Goal: Transaction & Acquisition: Purchase product/service

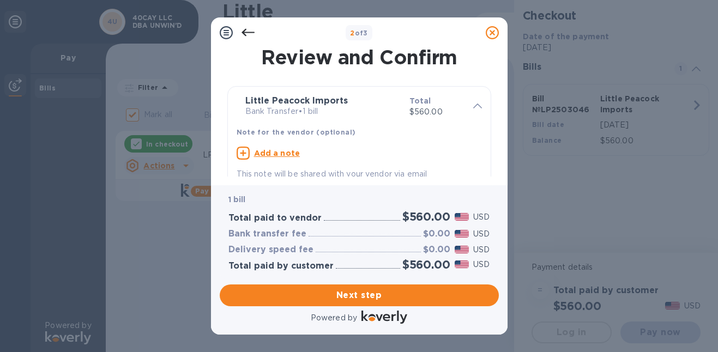
click at [364, 279] on div "1 bill Total paid to vendor $560.00 USD Bank transfer fee $0.00 USD Delivery sp…" at bounding box center [359, 232] width 279 height 94
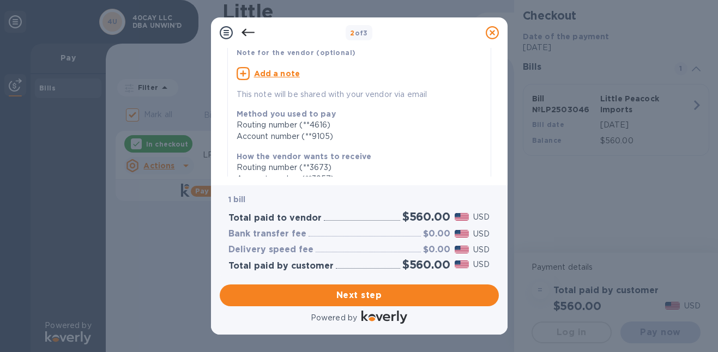
scroll to position [256, 0]
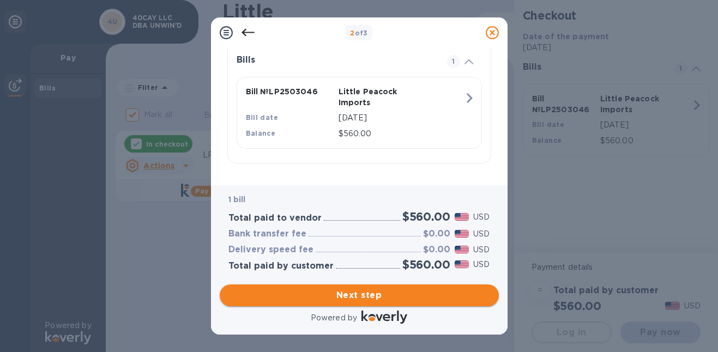
click at [361, 294] on span "Next step" at bounding box center [360, 295] width 262 height 13
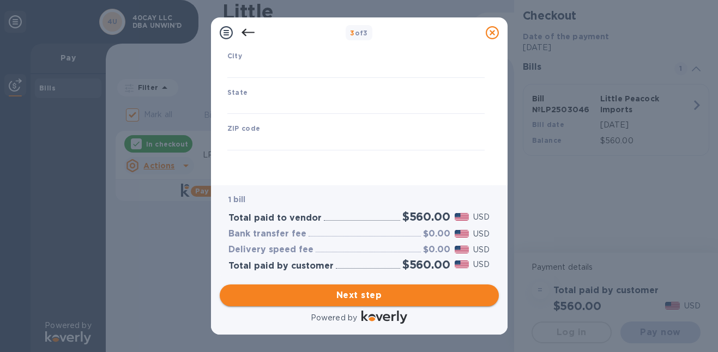
scroll to position [182, 0]
type input "[GEOGRAPHIC_DATA]"
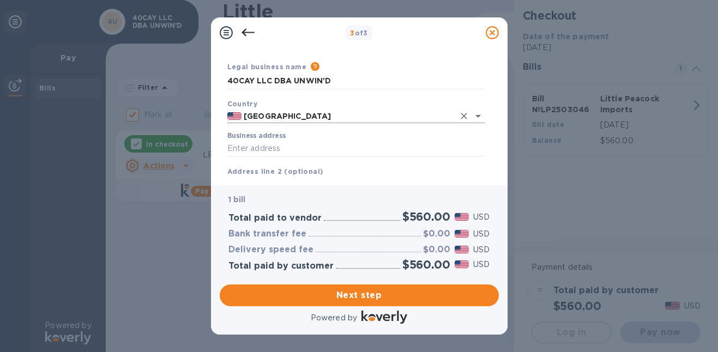
scroll to position [39, 0]
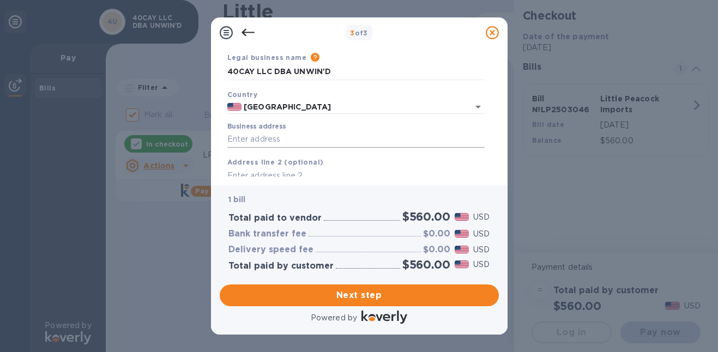
click at [296, 137] on input "Business address" at bounding box center [355, 139] width 257 height 16
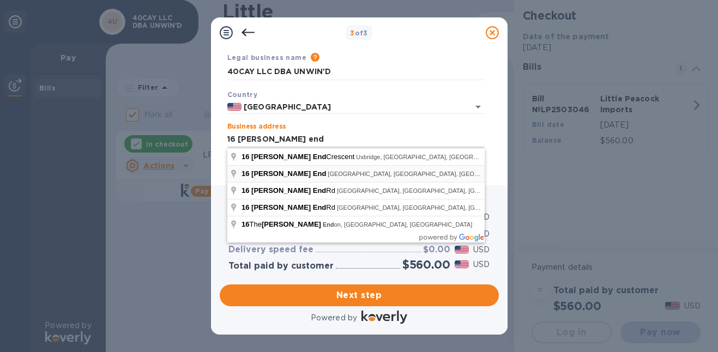
type input "16 [PERSON_NAME] End"
type input "[PERSON_NAME]"
type input "NY"
type input "14580"
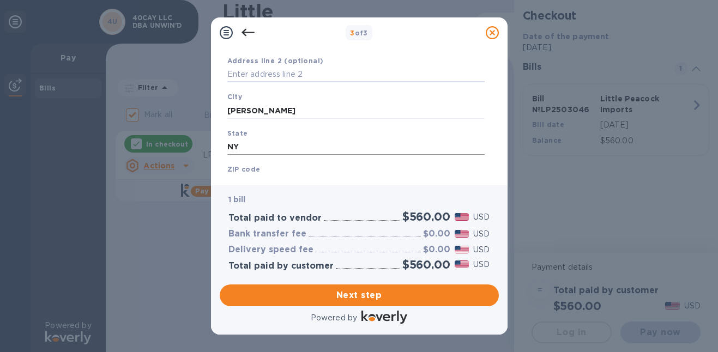
scroll to position [182, 0]
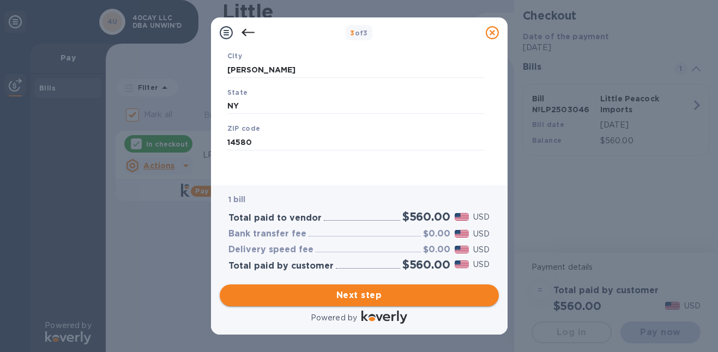
click at [355, 298] on span "Next step" at bounding box center [360, 295] width 262 height 13
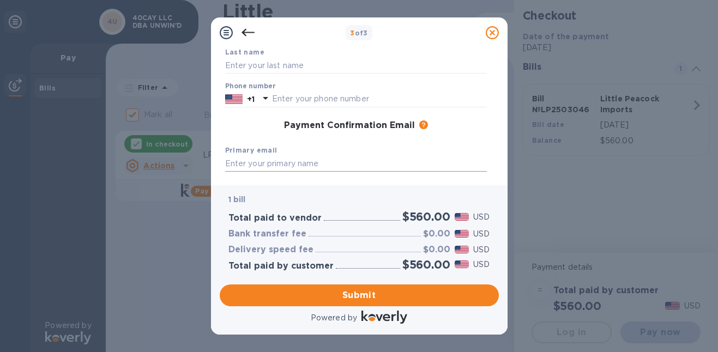
scroll to position [0, 0]
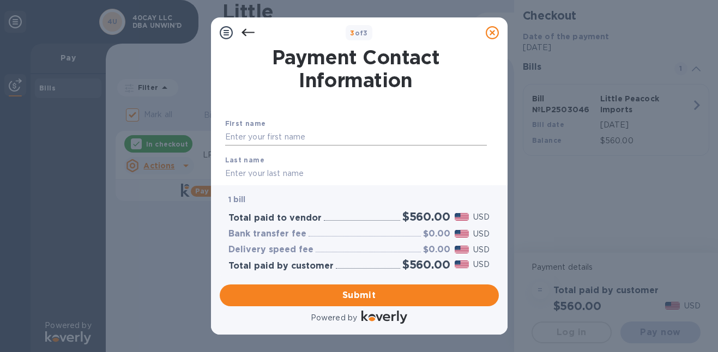
click at [306, 131] on input "text" at bounding box center [356, 137] width 262 height 16
type input "[PERSON_NAME]"
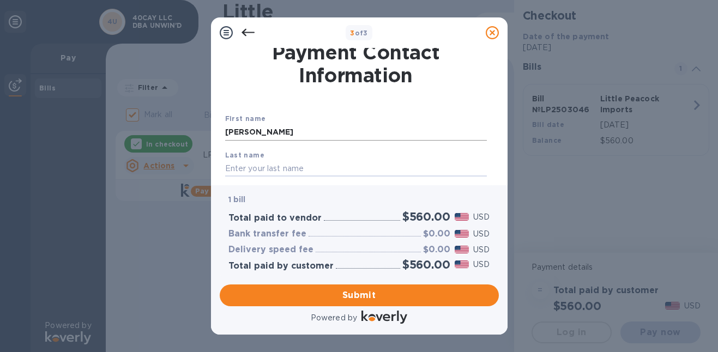
type input "u"
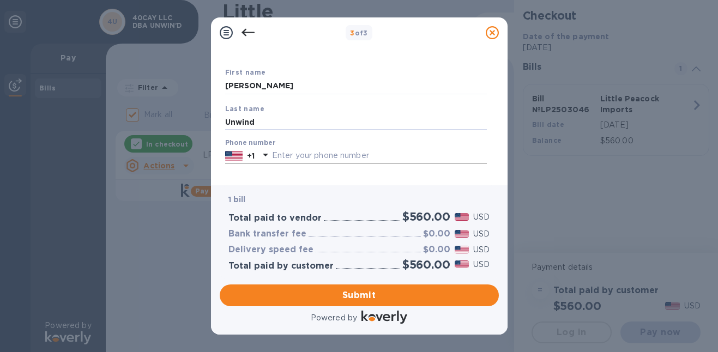
scroll to position [57, 0]
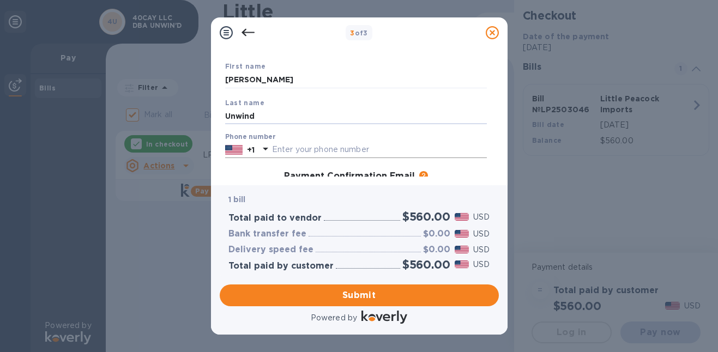
type input "Unwind"
click at [293, 146] on input "text" at bounding box center [379, 150] width 215 height 16
type input "6465435680"
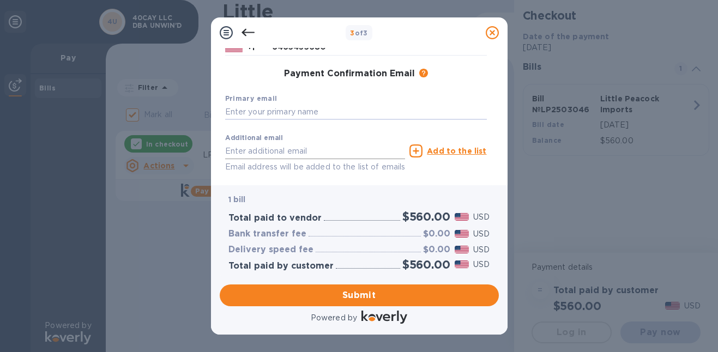
paste input "[EMAIL_ADDRESS][DOMAIN_NAME]"
type input "[EMAIL_ADDRESS][DOMAIN_NAME]"
click at [392, 292] on span "Submit" at bounding box center [360, 295] width 262 height 13
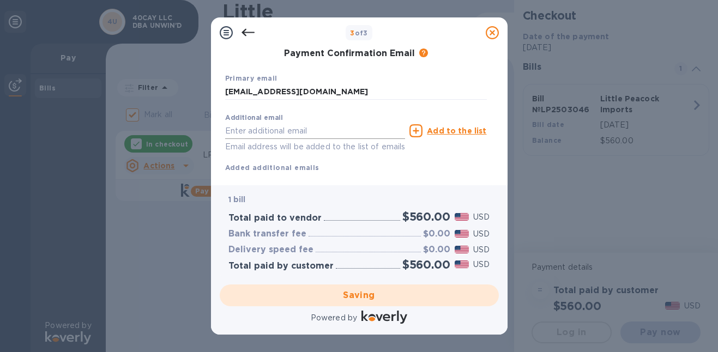
scroll to position [179, 0]
checkbox input "false"
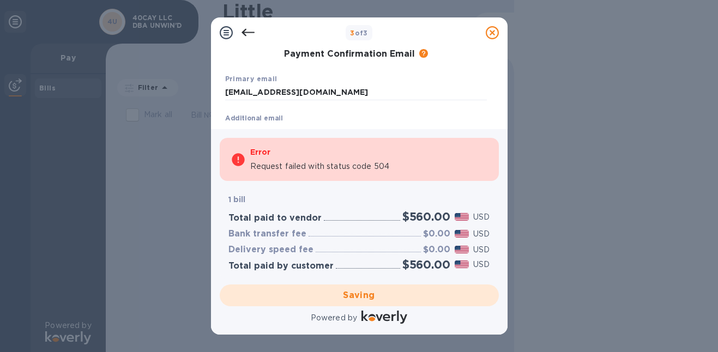
click at [324, 163] on p "Request failed with status code 504" at bounding box center [320, 166] width 140 height 11
drag, startPoint x: 251, startPoint y: 164, endPoint x: 401, endPoint y: 173, distance: 150.3
click at [401, 173] on div "Error Request failed with status code 504" at bounding box center [369, 159] width 238 height 35
